Goal: Find specific page/section: Find specific page/section

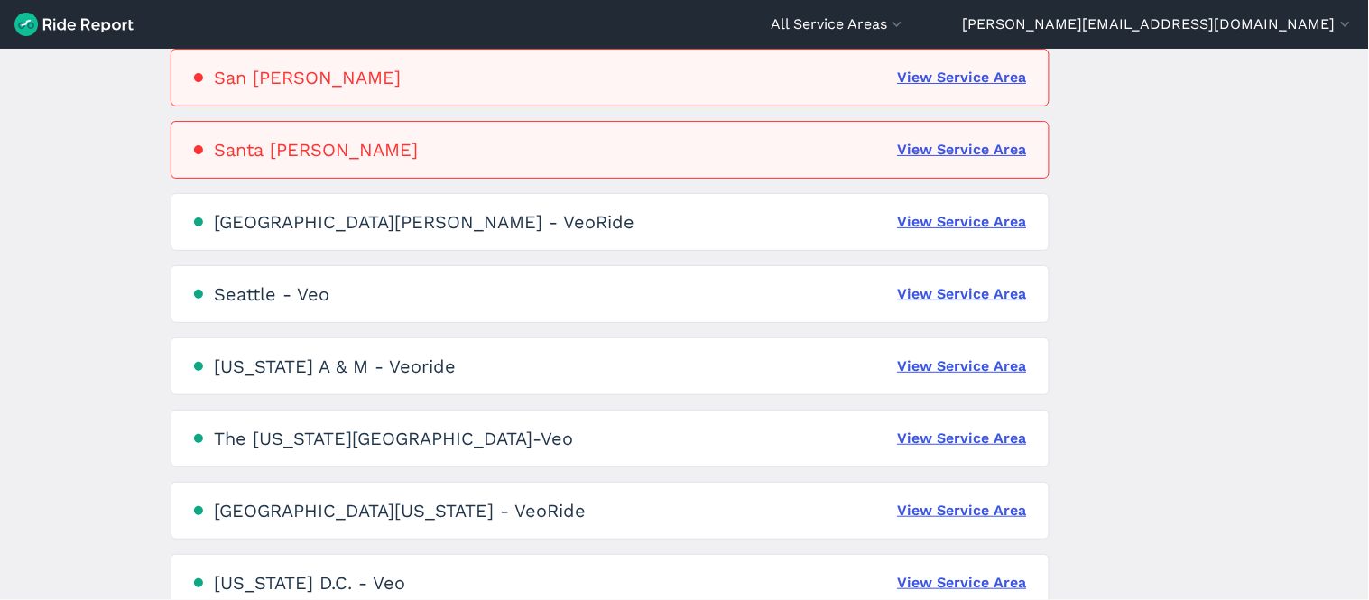
scroll to position [1265, 0]
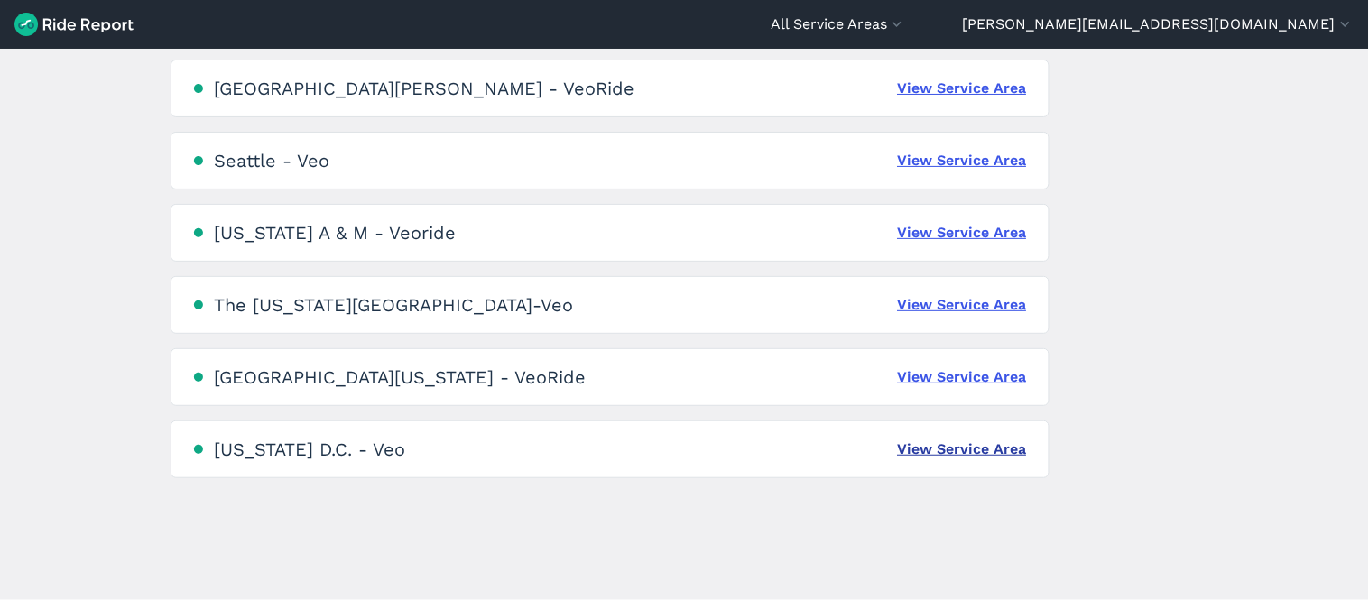
click at [997, 440] on link "View Service Area" at bounding box center [962, 450] width 129 height 22
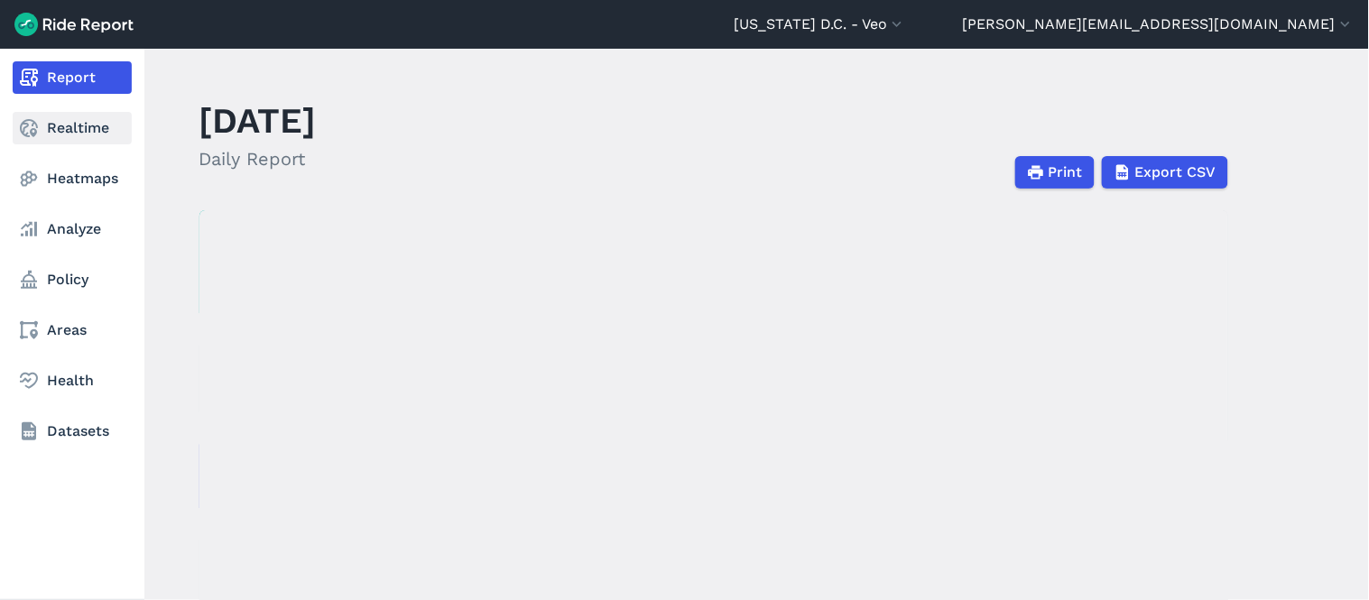
click at [95, 125] on link "Realtime" at bounding box center [72, 128] width 119 height 32
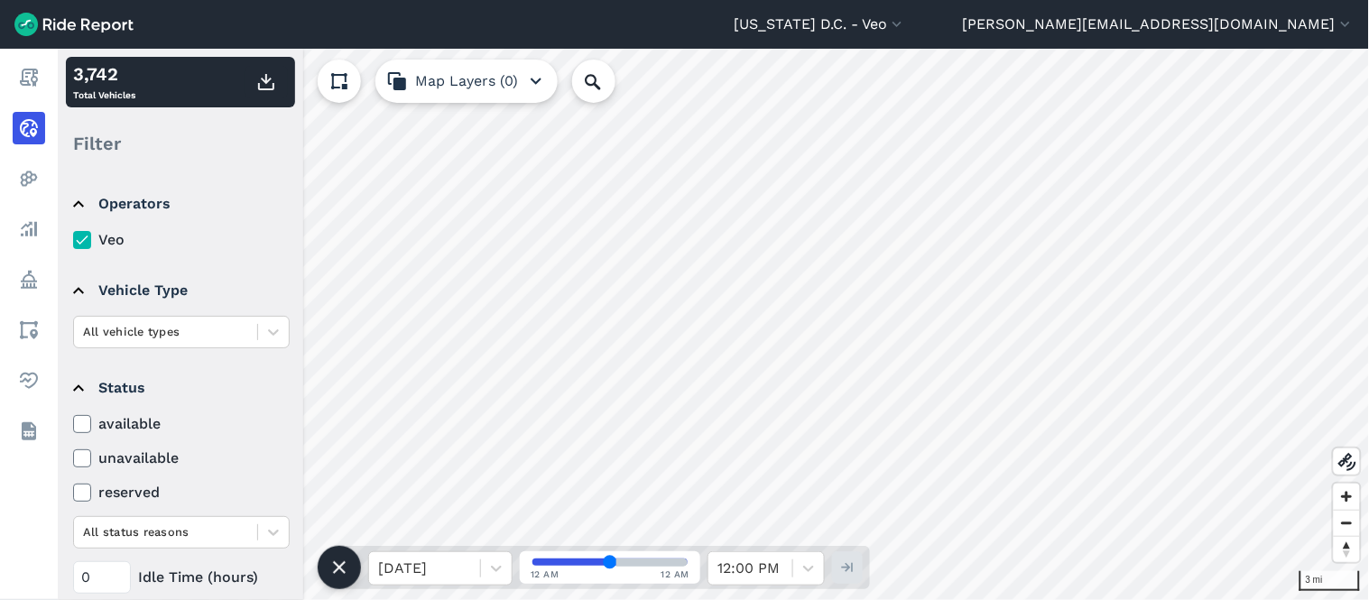
click at [343, 570] on use at bounding box center [339, 567] width 13 height 13
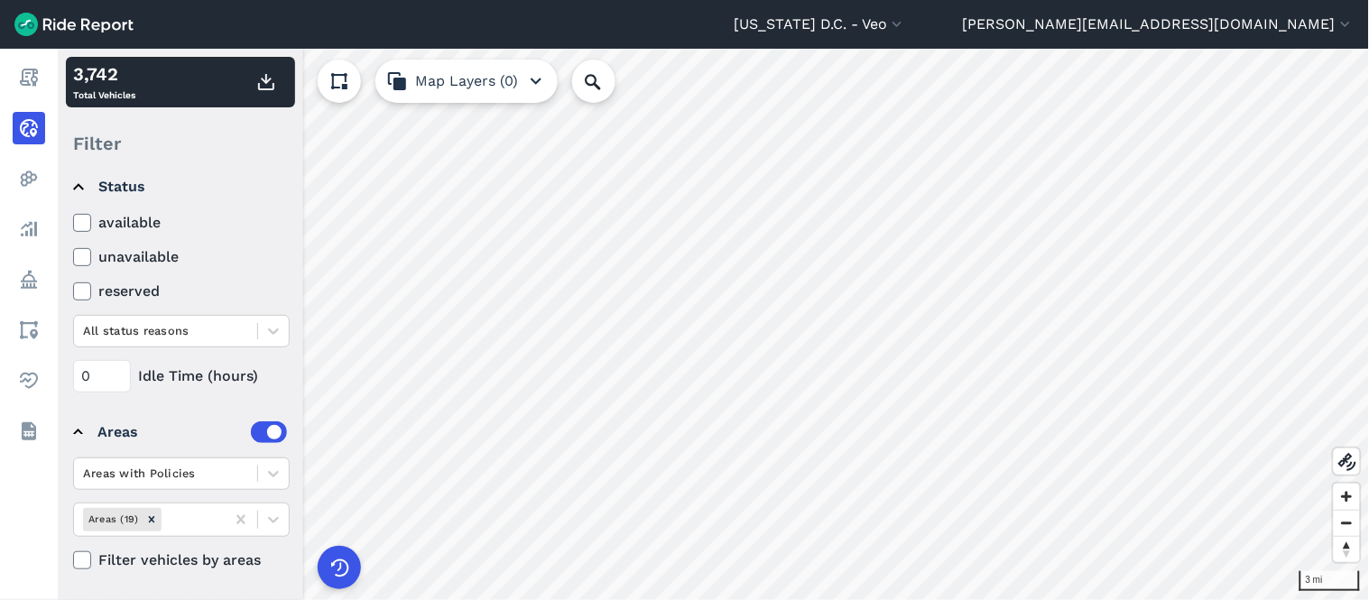
scroll to position [202, 0]
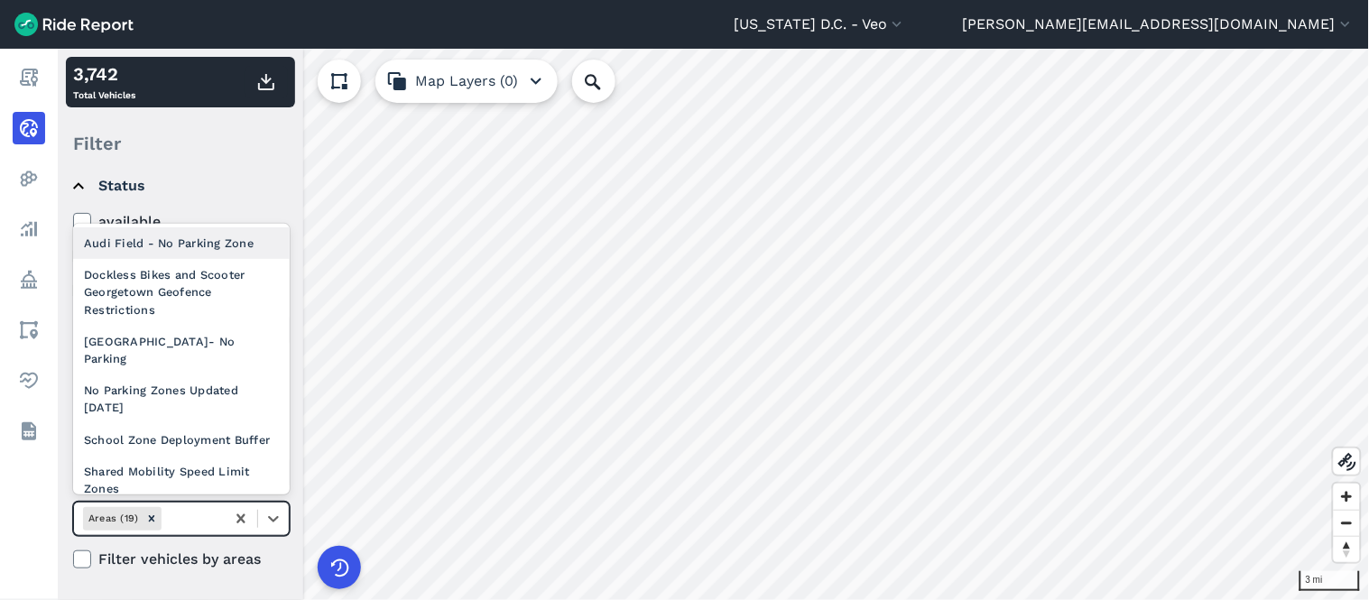
click at [191, 522] on div at bounding box center [190, 518] width 51 height 21
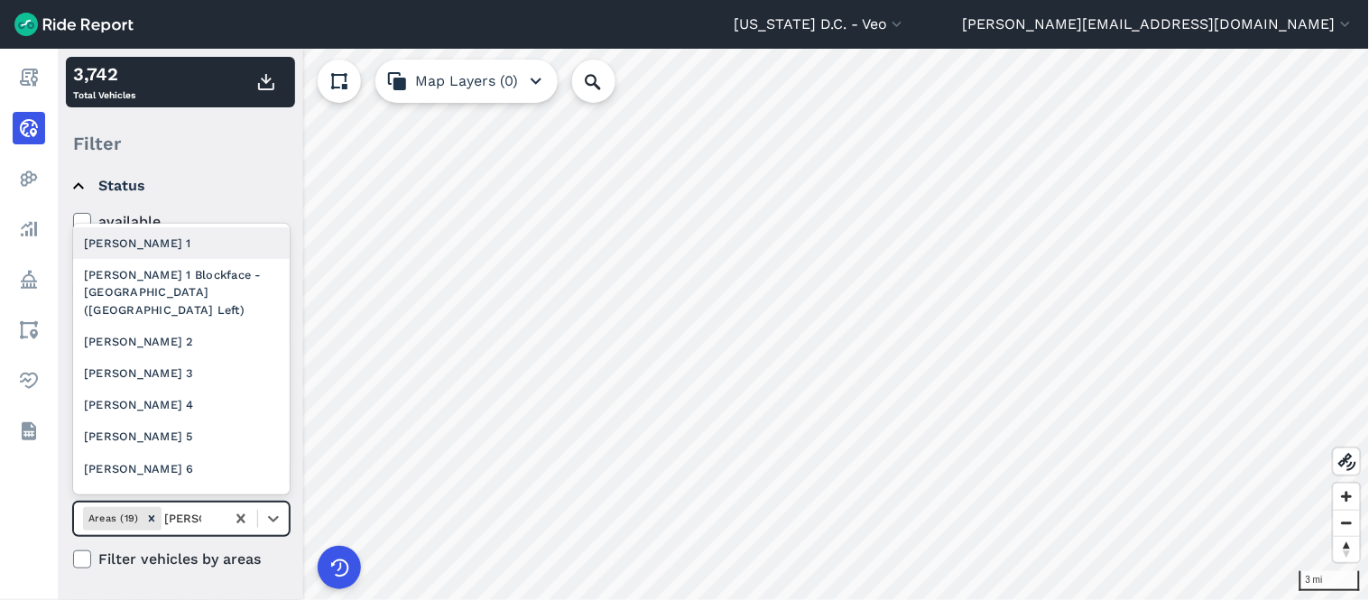
type input "[PERSON_NAME] 2"
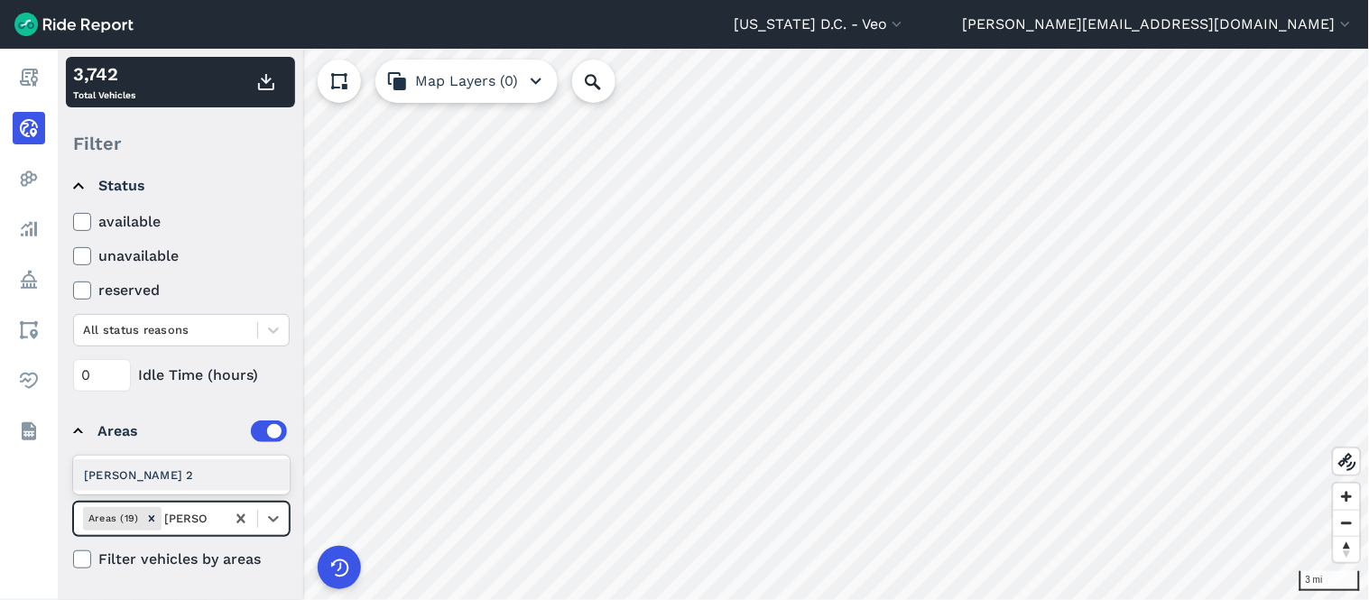
click at [185, 459] on div "[PERSON_NAME] 2" at bounding box center [181, 475] width 217 height 32
click at [184, 516] on div "Remove Ward 2" at bounding box center [194, 518] width 20 height 23
